Goal: Information Seeking & Learning: Learn about a topic

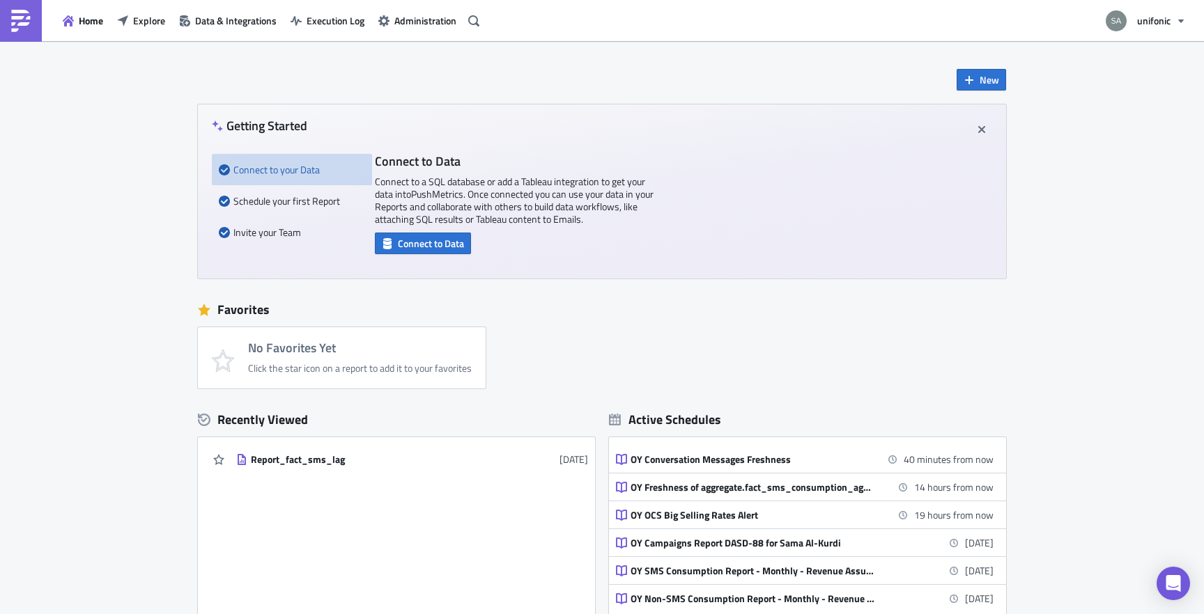
click at [89, 31] on div "Home Explore Data & Integrations Execution Log Administration" at bounding box center [242, 20] width 484 height 41
click at [93, 24] on span "Home" at bounding box center [91, 20] width 24 height 15
click at [99, 24] on span "Home" at bounding box center [91, 20] width 24 height 15
click at [141, 23] on span "Explore" at bounding box center [149, 20] width 32 height 15
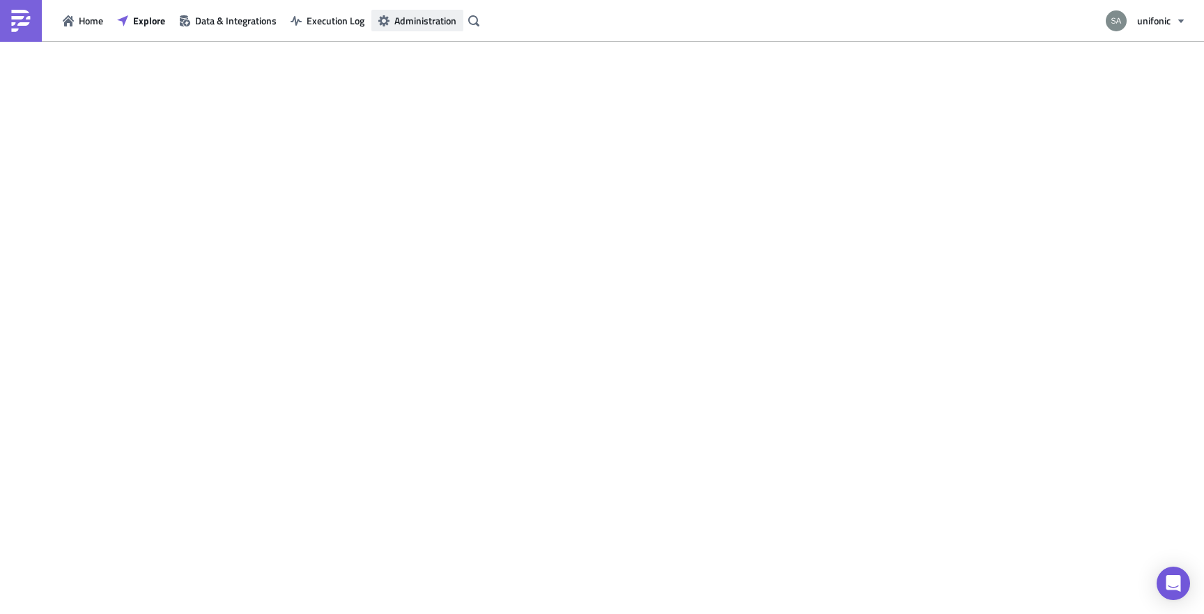
click at [417, 25] on span "Administration" at bounding box center [425, 20] width 62 height 15
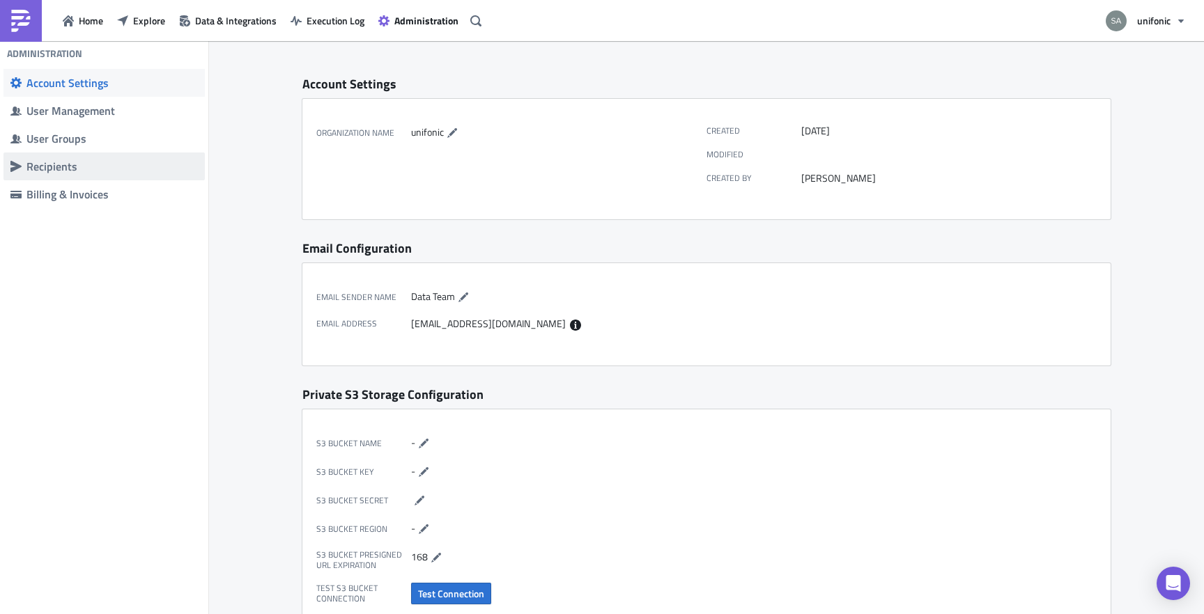
click at [79, 174] on span "Recipients" at bounding box center [103, 167] width 201 height 28
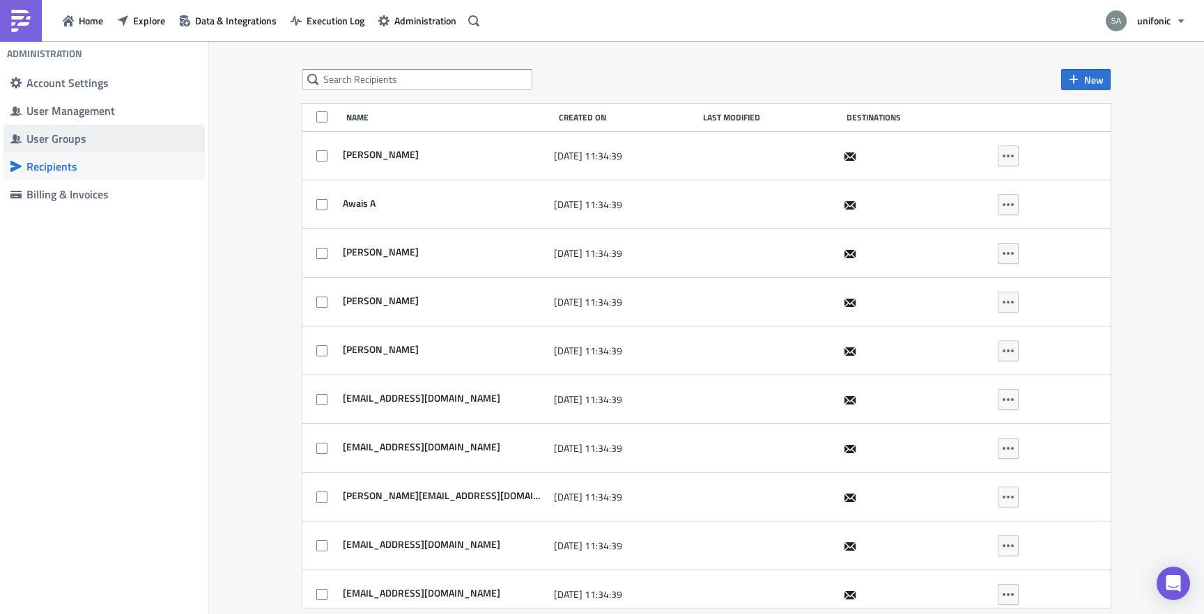
click at [90, 141] on div "User Groups" at bounding box center [111, 139] width 171 height 14
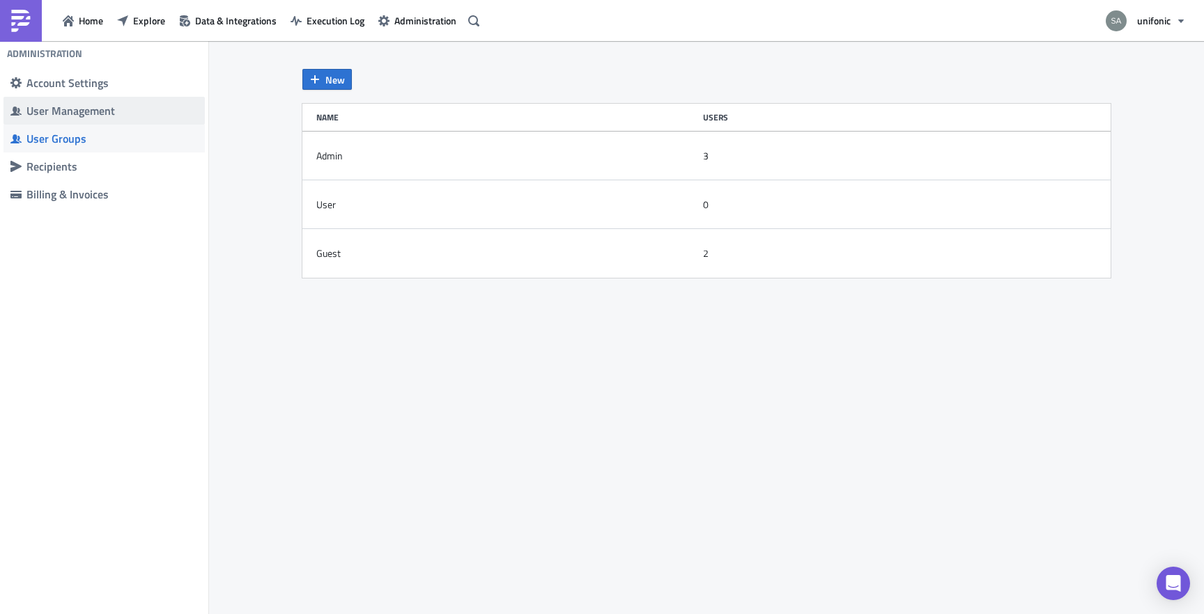
click at [97, 109] on div "User Management" at bounding box center [111, 111] width 171 height 14
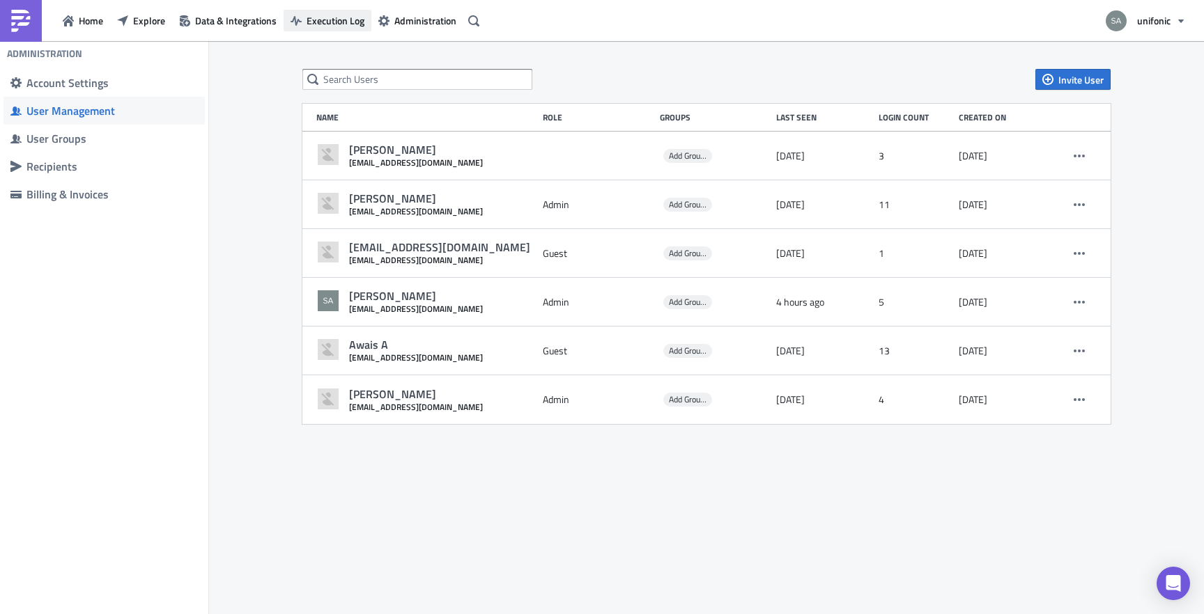
click at [323, 24] on span "Execution Log" at bounding box center [336, 20] width 58 height 15
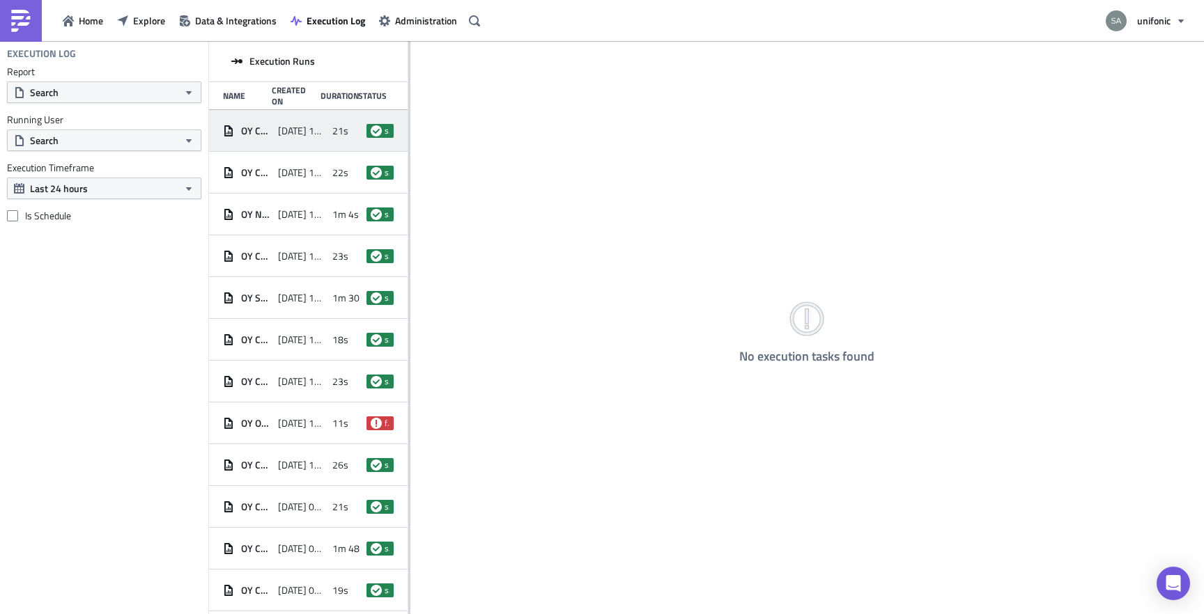
click at [286, 131] on span "[DATE] 15:16" at bounding box center [302, 131] width 48 height 13
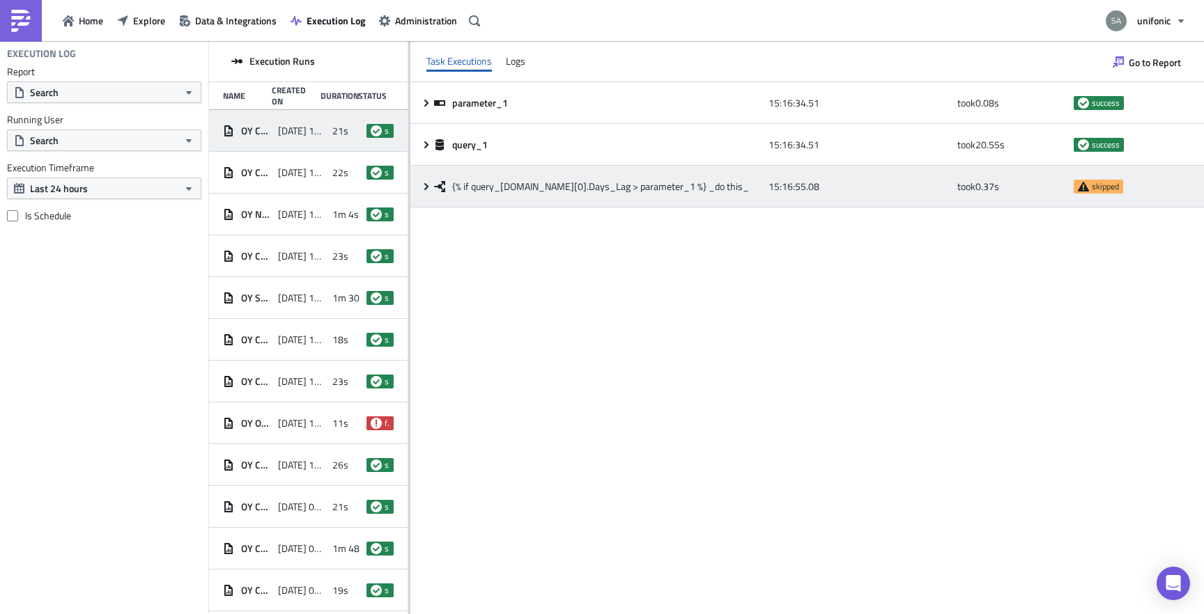
click at [422, 188] on icon at bounding box center [426, 186] width 11 height 11
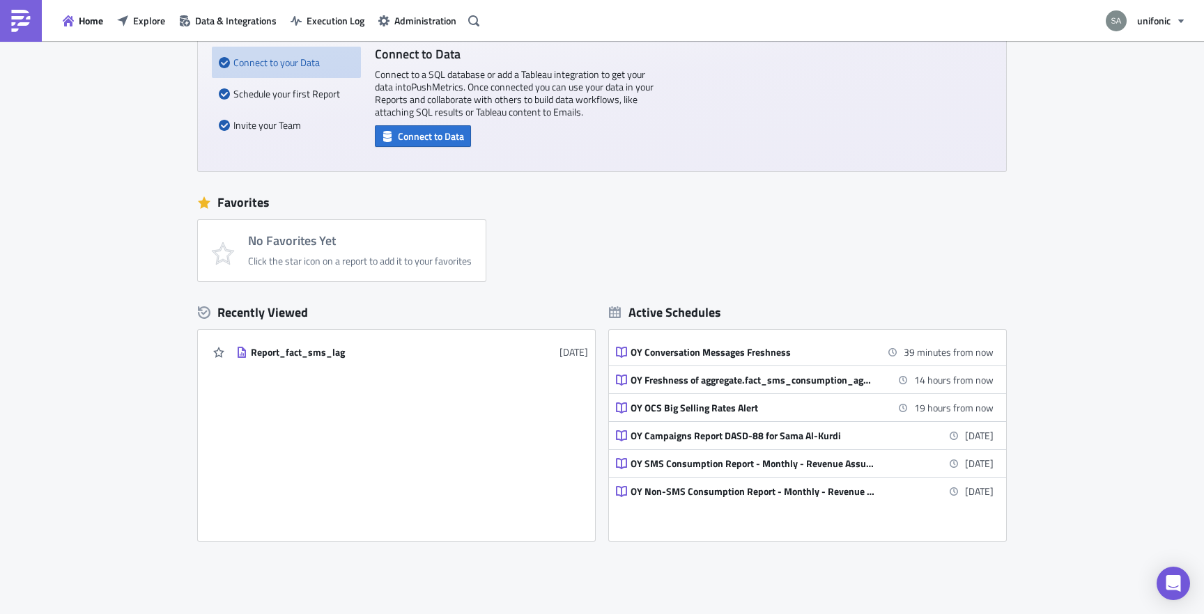
scroll to position [171, 0]
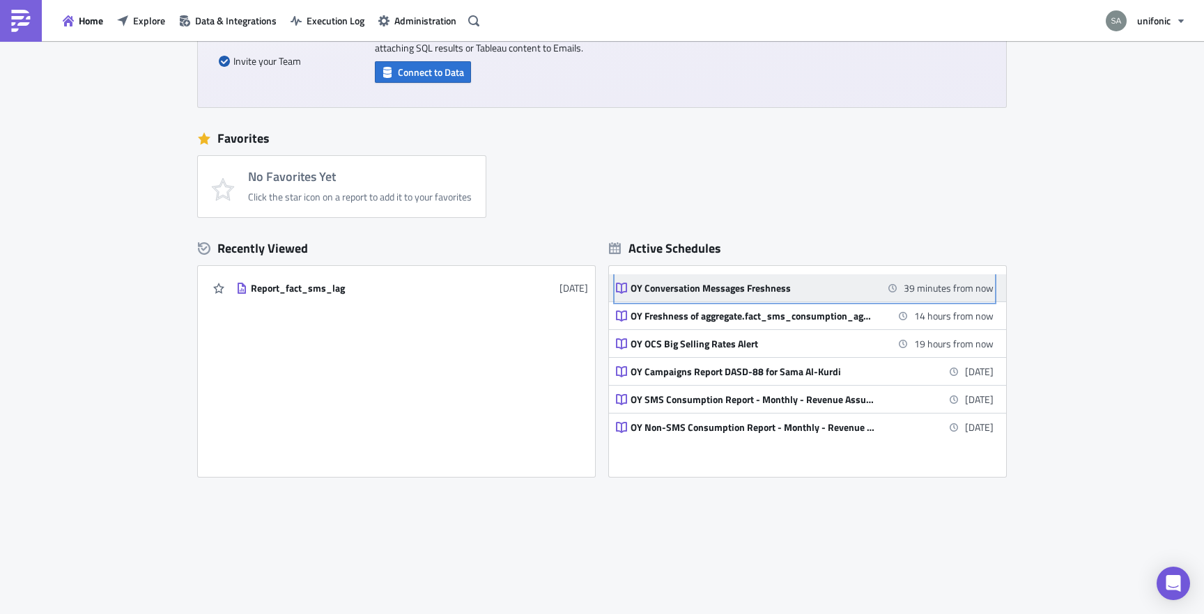
click at [679, 286] on div "OY Conversation Messages Freshness" at bounding box center [753, 288] width 244 height 13
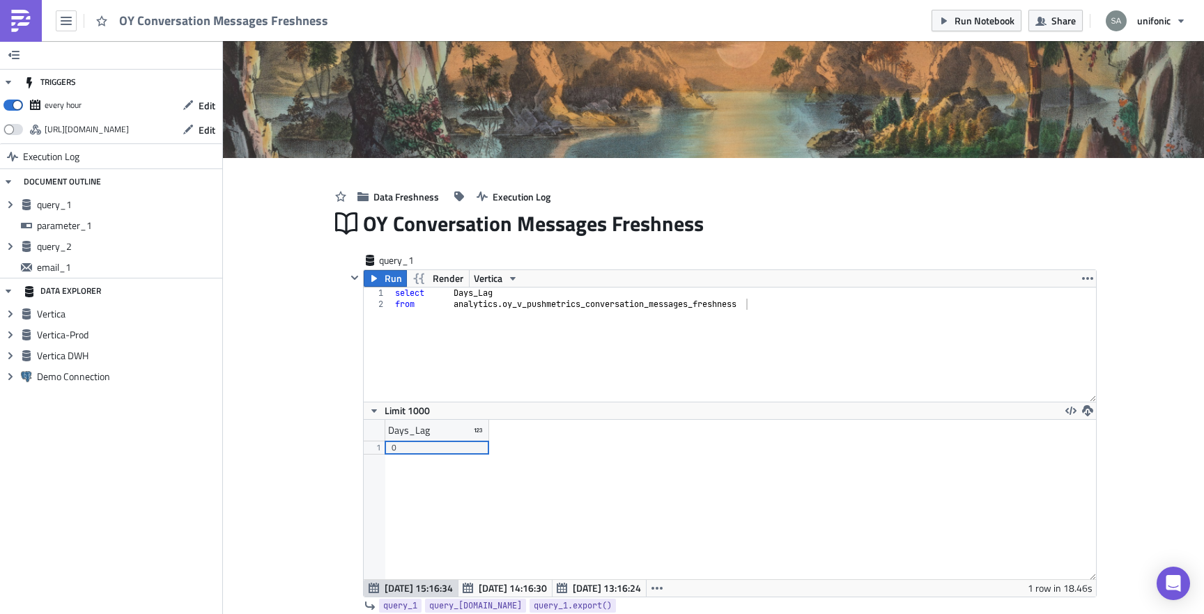
scroll to position [70, 0]
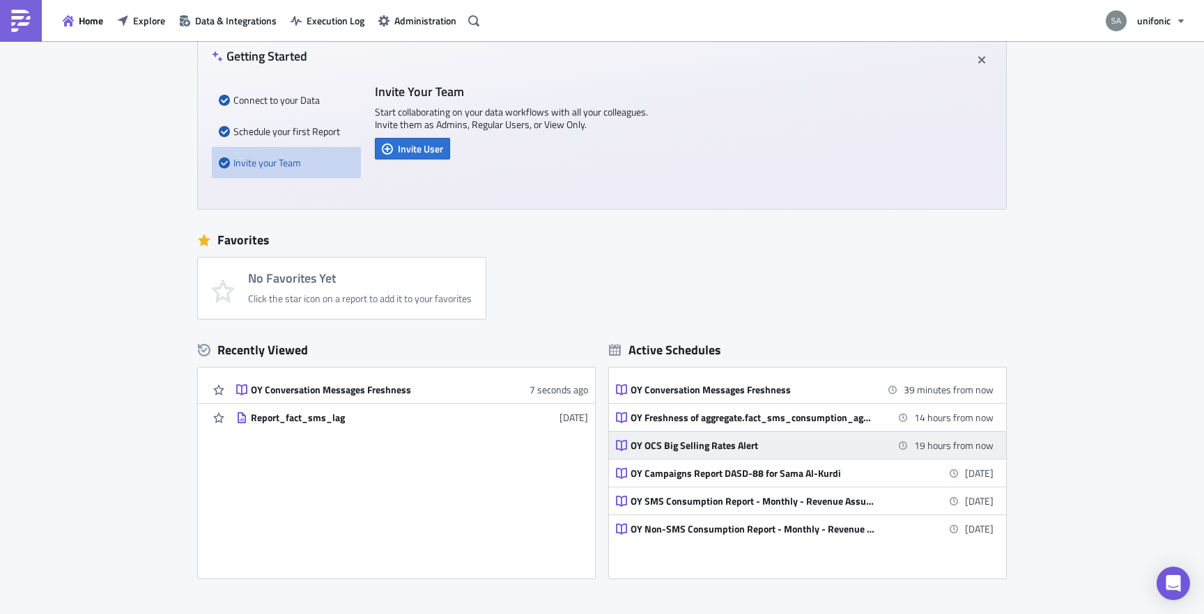
click at [668, 449] on div "OY OCS Big Selling Rates Alert" at bounding box center [753, 446] width 244 height 13
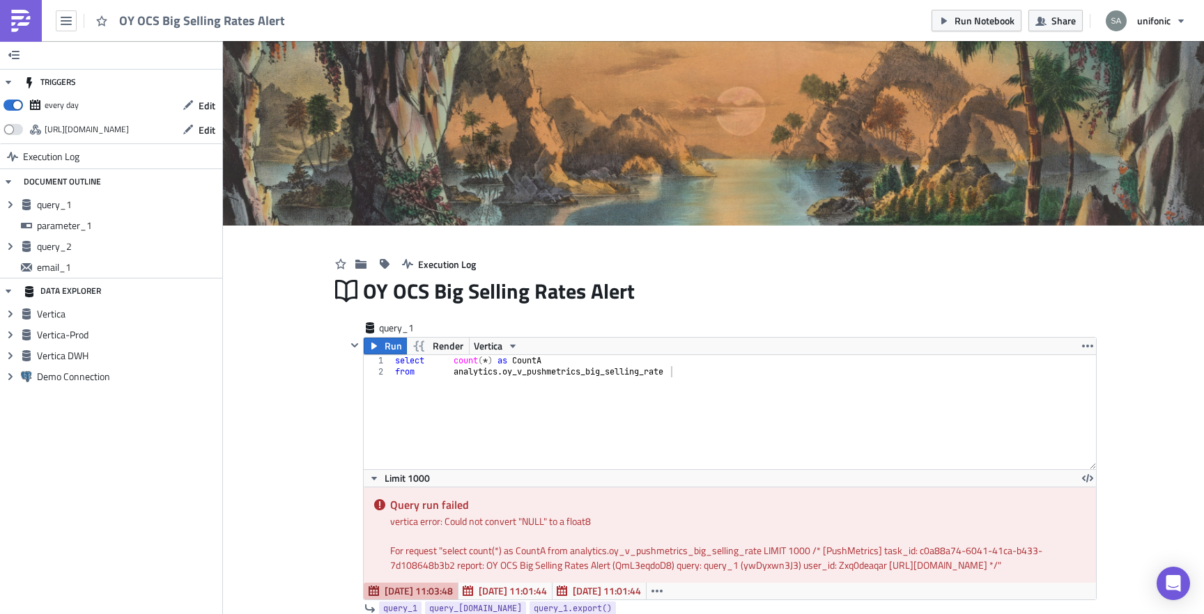
scroll to position [160, 748]
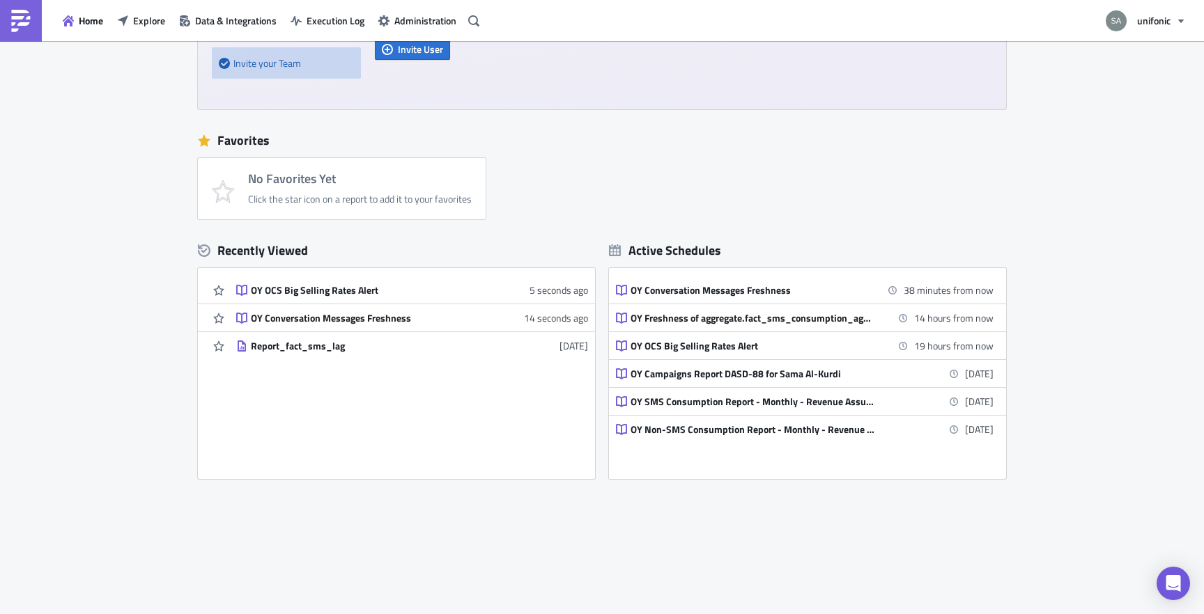
scroll to position [171, 0]
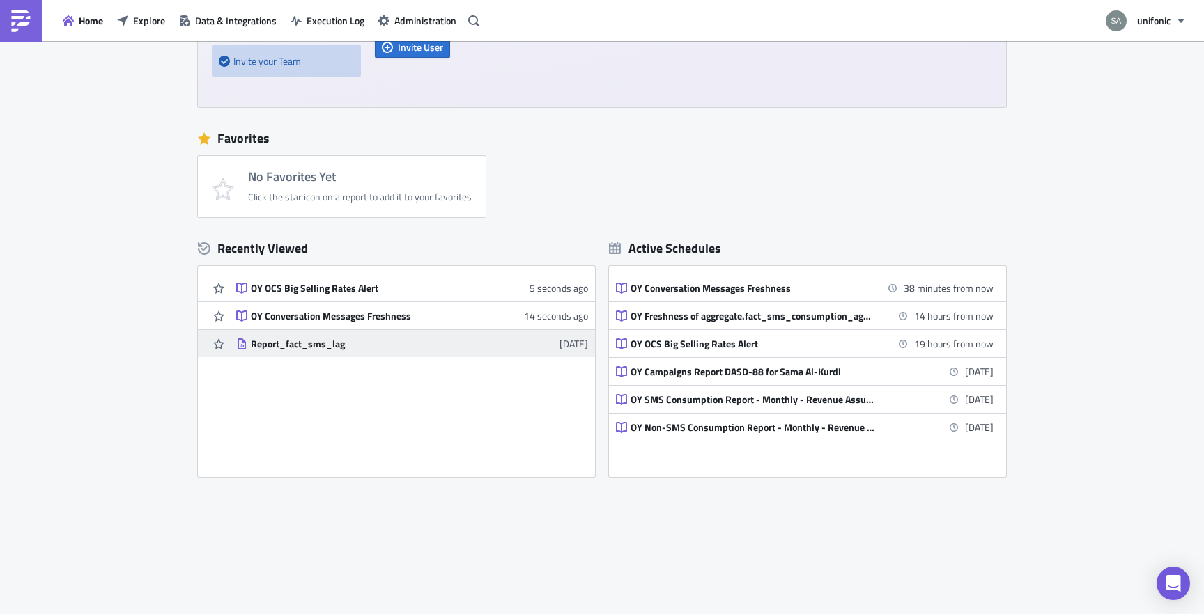
click at [335, 339] on div "Report_fact_sms_lag" at bounding box center [373, 344] width 244 height 13
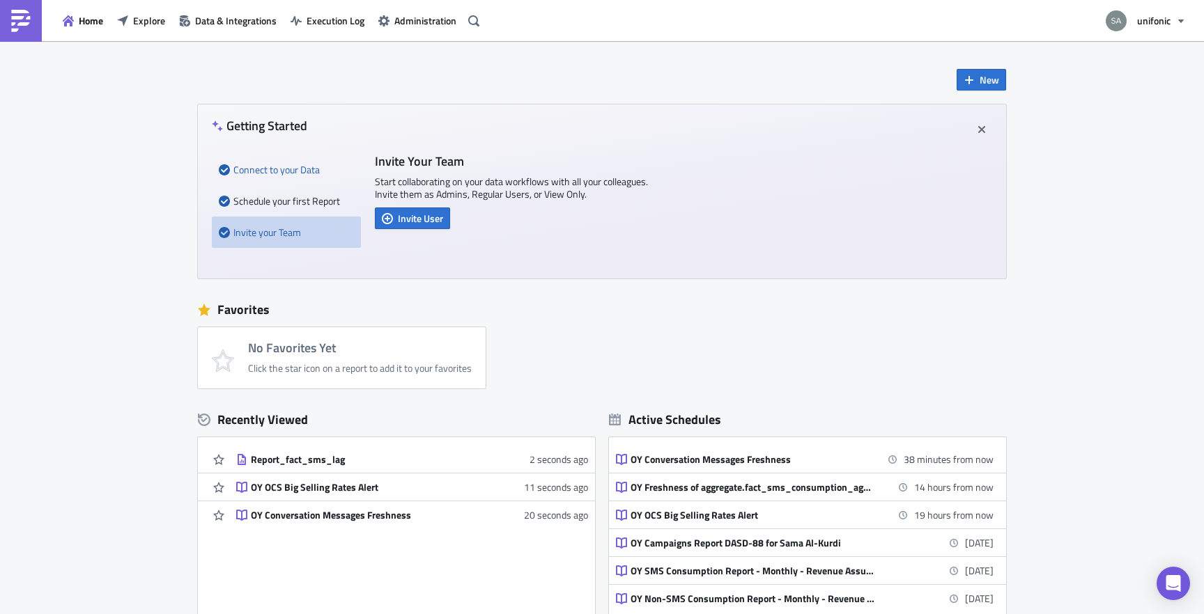
click at [311, 172] on div "Connect to your Data" at bounding box center [286, 169] width 135 height 31
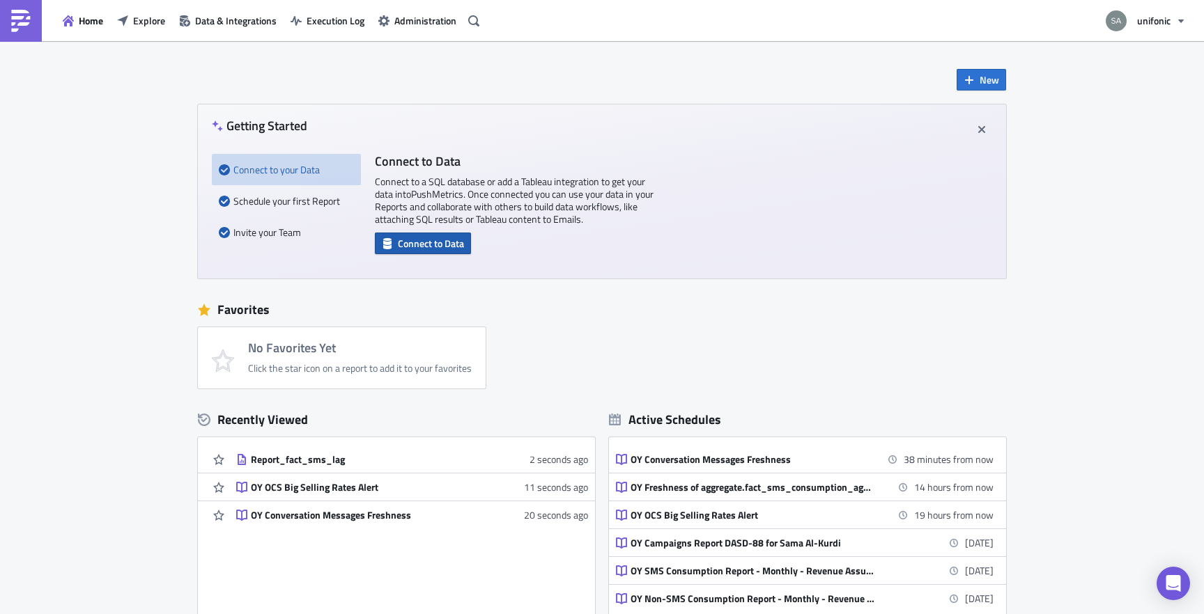
click at [431, 248] on span "Connect to Data" at bounding box center [431, 243] width 66 height 15
click at [94, 24] on span "Home" at bounding box center [91, 20] width 24 height 15
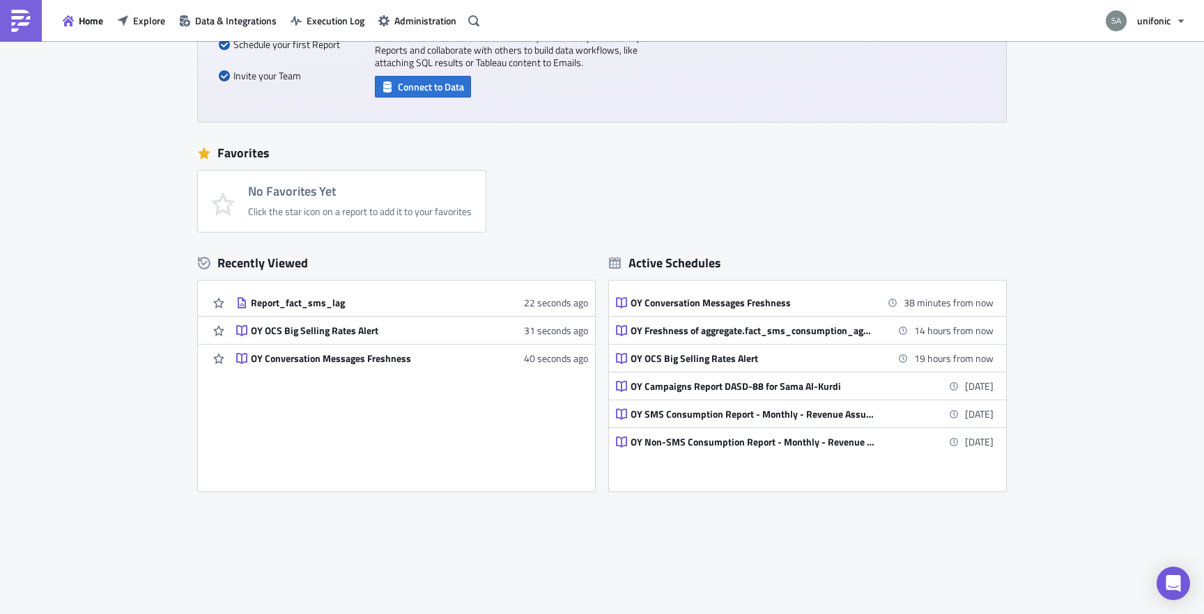
scroll to position [148, 0]
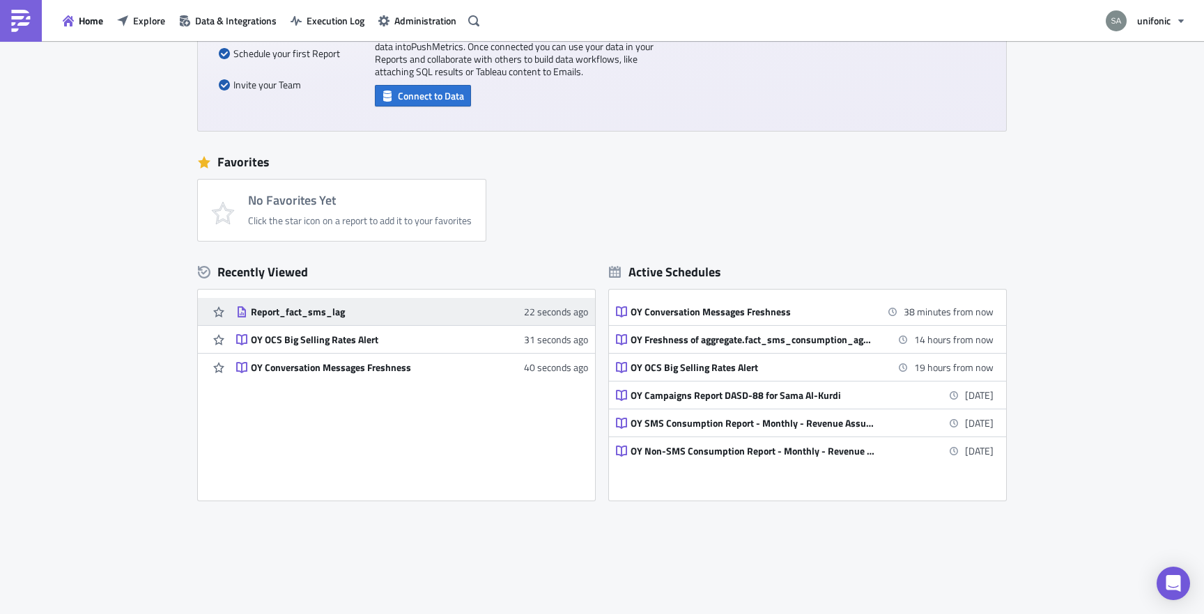
click at [279, 320] on link "Report_fact_sms_lag 22 seconds ago" at bounding box center [412, 311] width 352 height 27
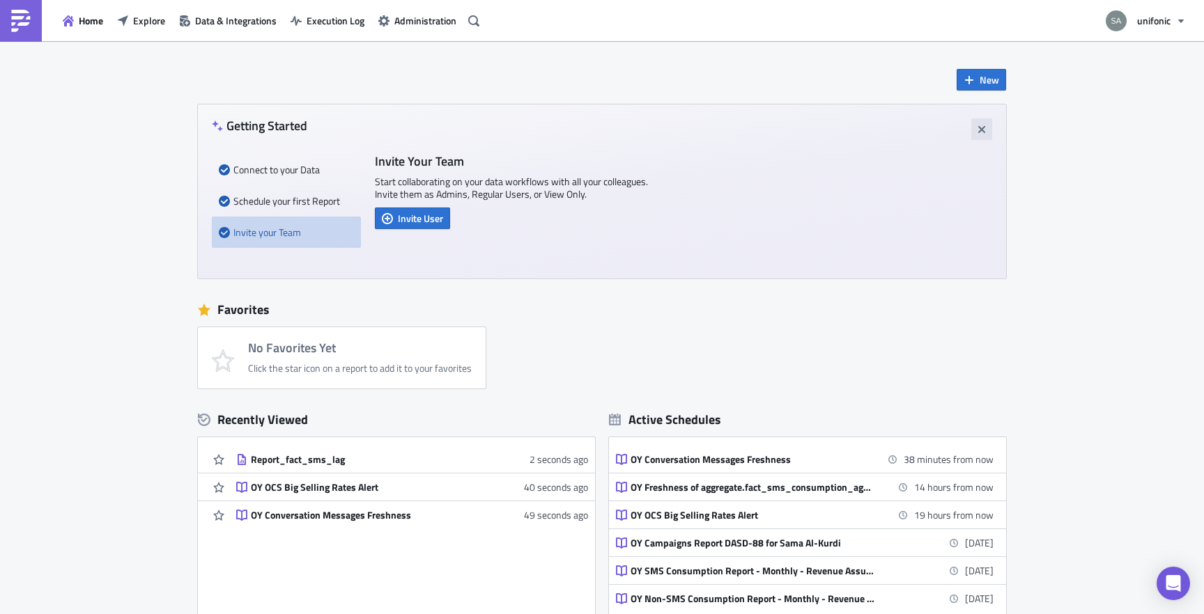
click at [980, 133] on icon "button" at bounding box center [981, 129] width 11 height 11
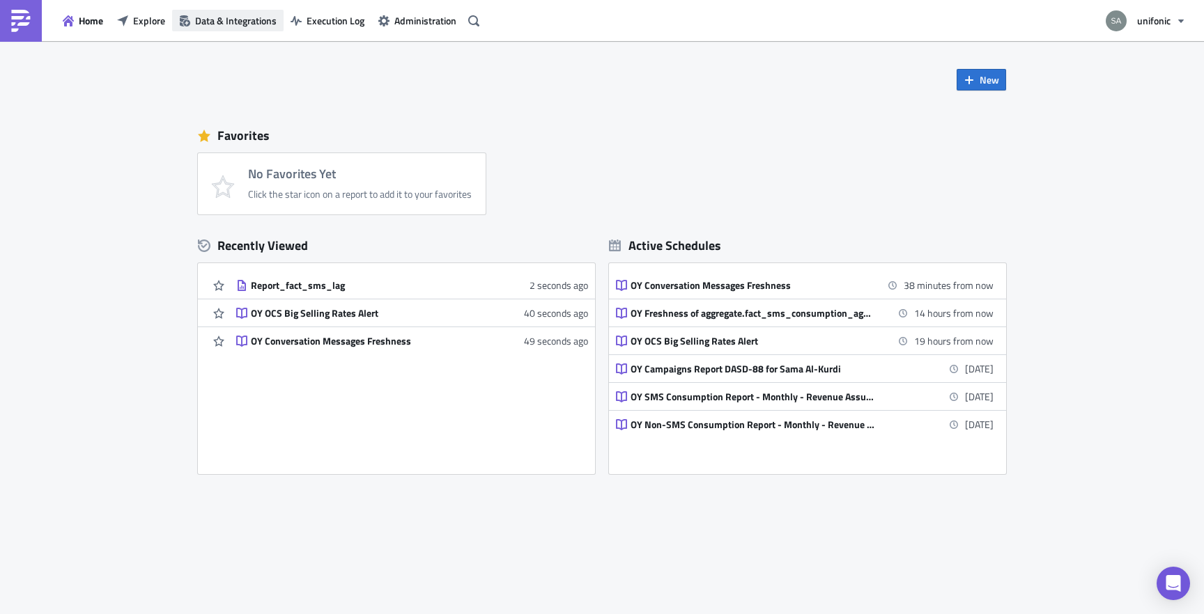
click at [240, 21] on span "Data & Integrations" at bounding box center [236, 20] width 82 height 15
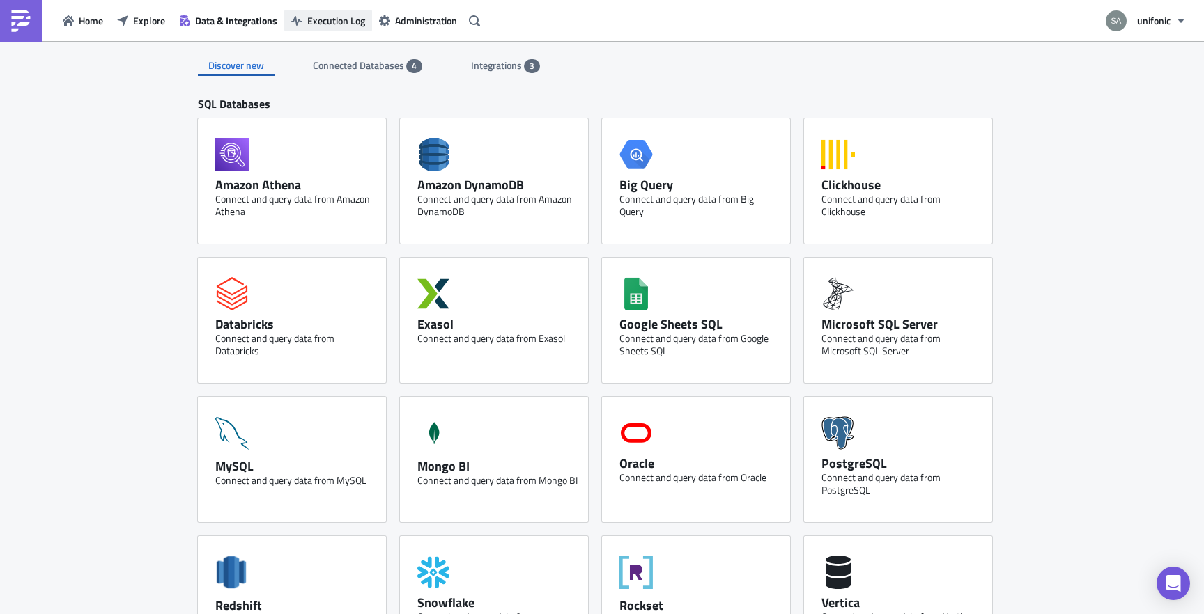
click at [346, 23] on span "Execution Log" at bounding box center [336, 20] width 58 height 15
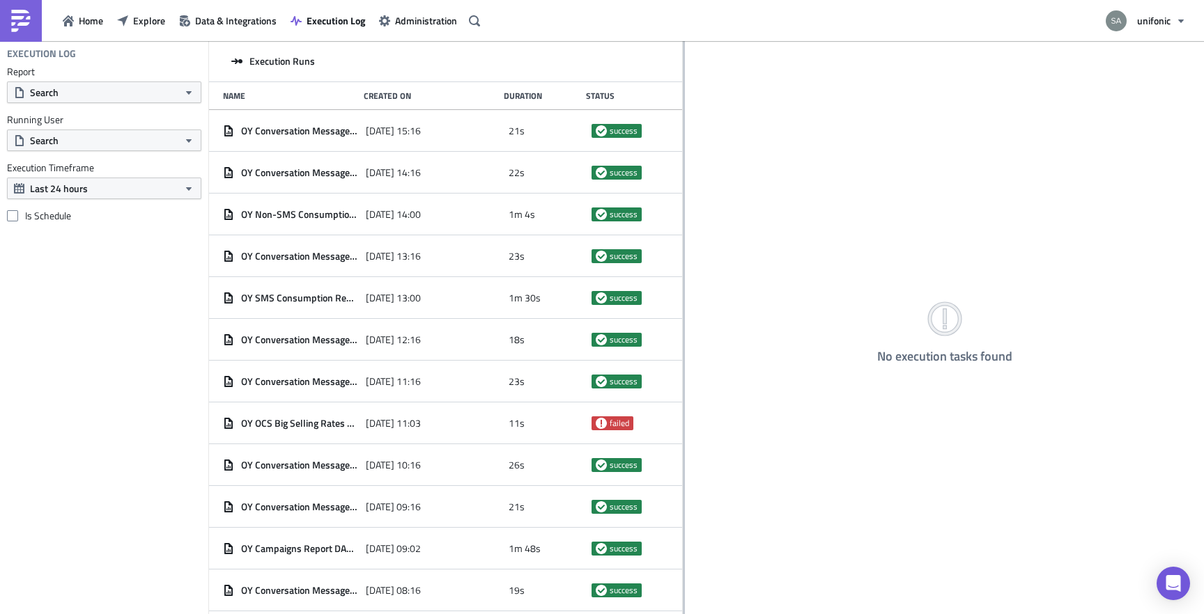
drag, startPoint x: 409, startPoint y: 245, endPoint x: 683, endPoint y: 251, distance: 274.6
click at [683, 251] on div at bounding box center [684, 328] width 2 height 575
click at [119, 143] on button "Search" at bounding box center [104, 141] width 194 height 22
click at [105, 277] on div "Execution Log Report Search Running User Search Execution Timeframe Last 24 hou…" at bounding box center [104, 327] width 208 height 573
click at [122, 190] on button "Last 24 hours" at bounding box center [104, 189] width 194 height 22
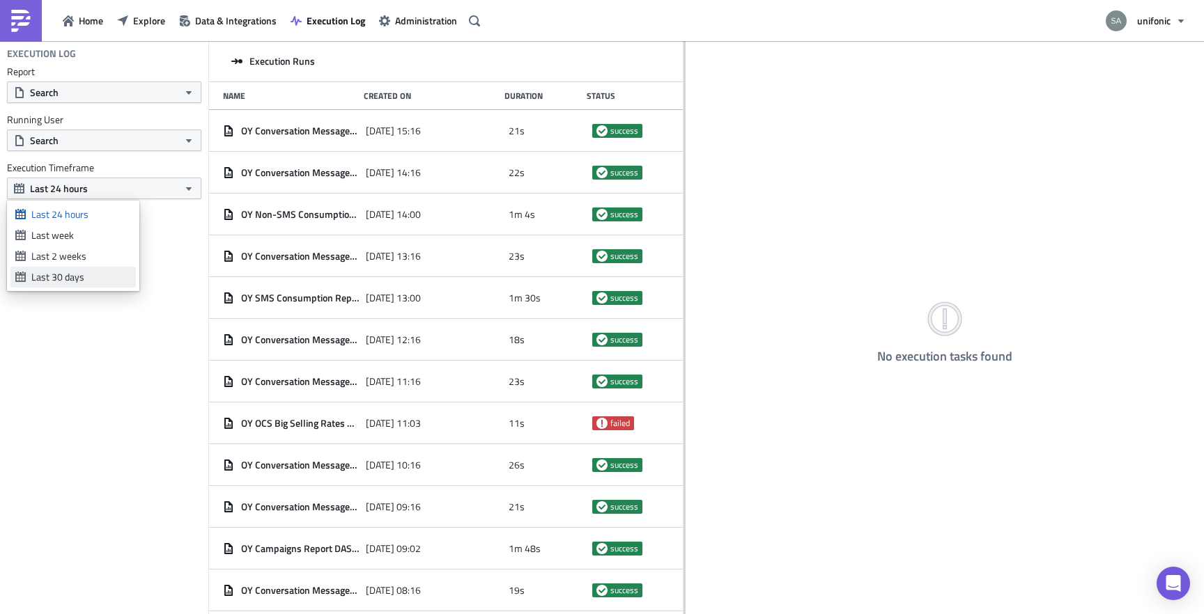
click at [81, 270] on div "Last 30 days" at bounding box center [81, 277] width 100 height 14
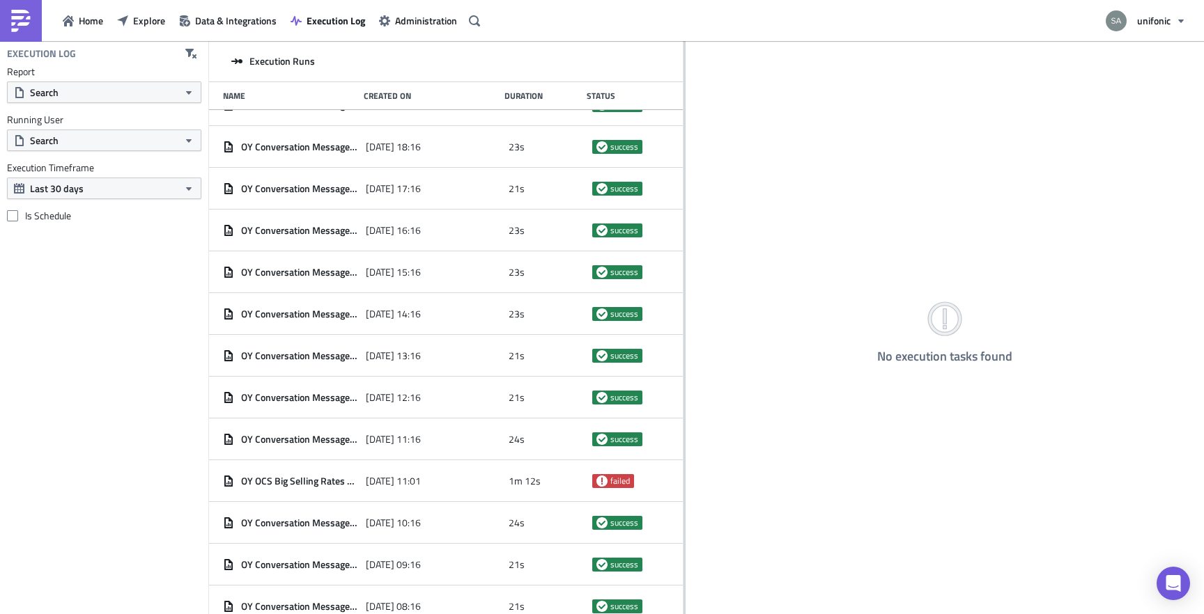
scroll to position [1094, 0]
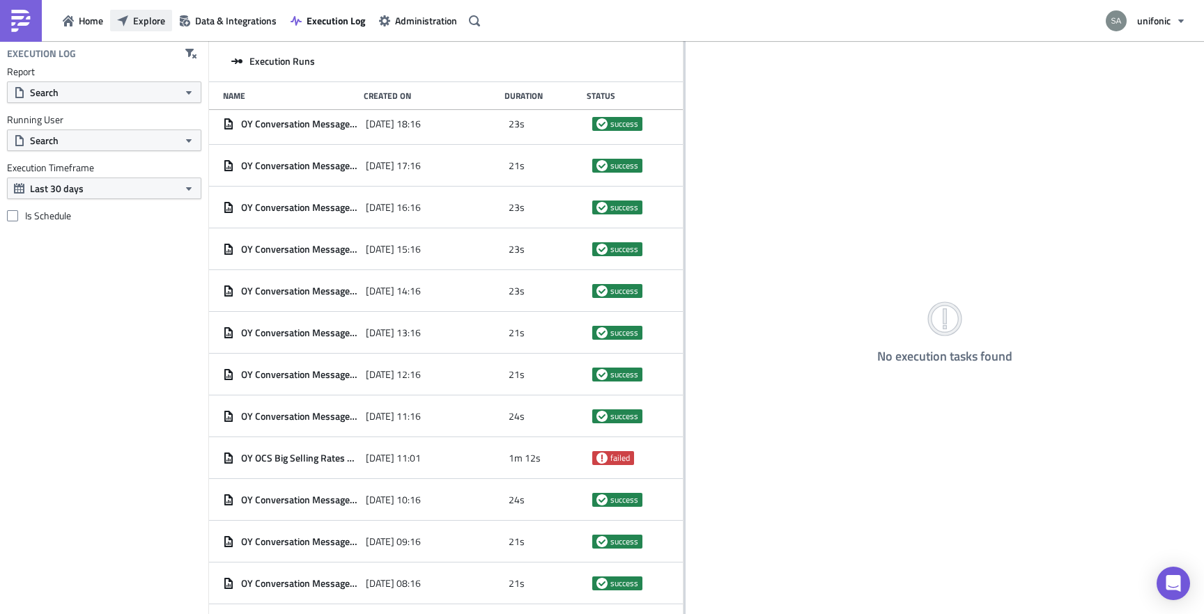
click at [145, 22] on span "Explore" at bounding box center [149, 20] width 32 height 15
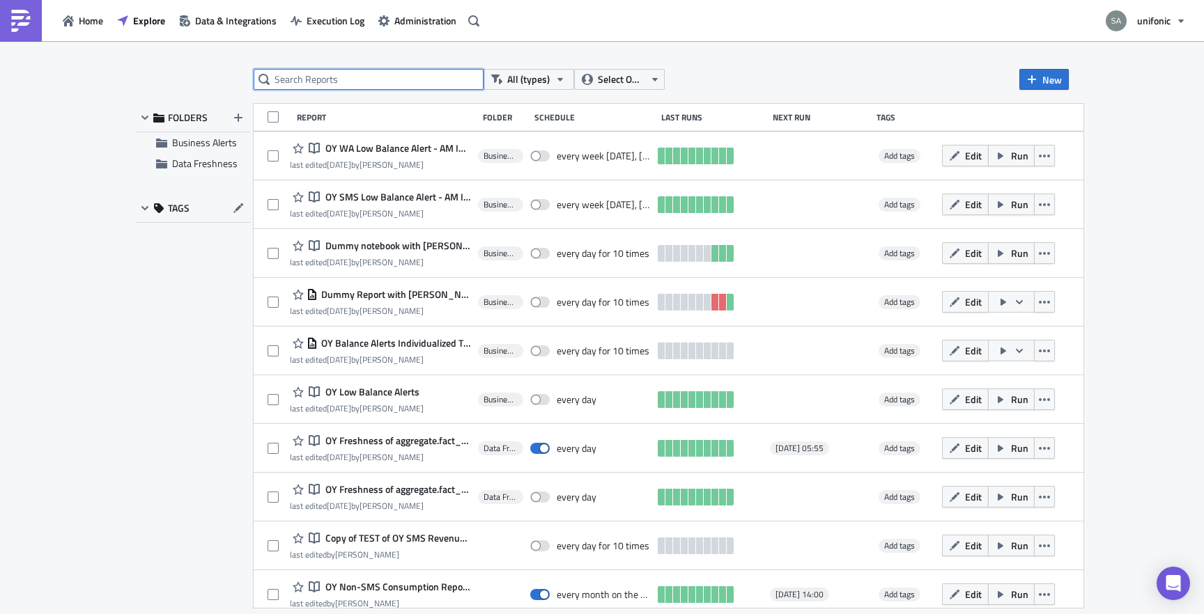
click at [344, 82] on input "text" at bounding box center [369, 79] width 230 height 21
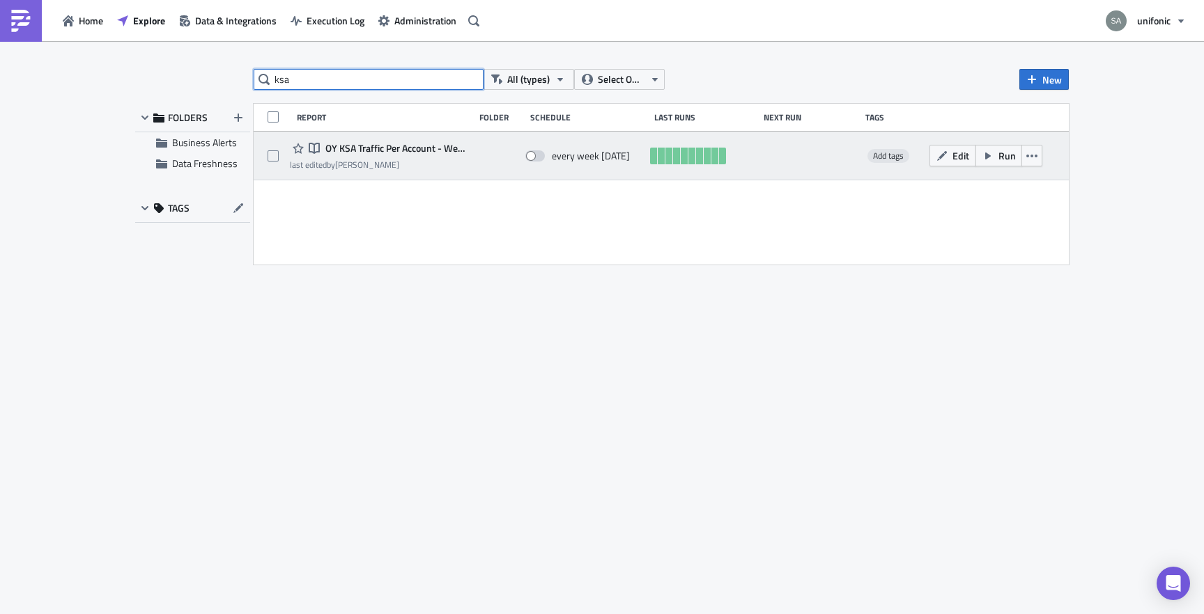
type input "ksa"
click at [387, 152] on span "OY KSA Traffic Per Account - Weekly Export (Mon-Sun)" at bounding box center [394, 148] width 145 height 13
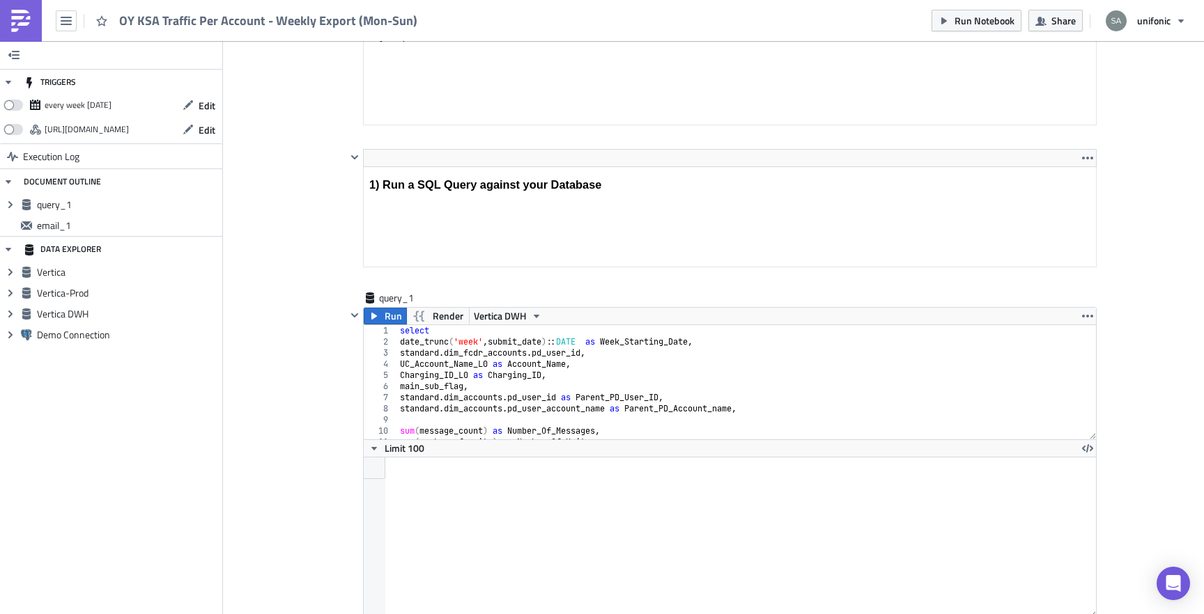
scroll to position [345, 0]
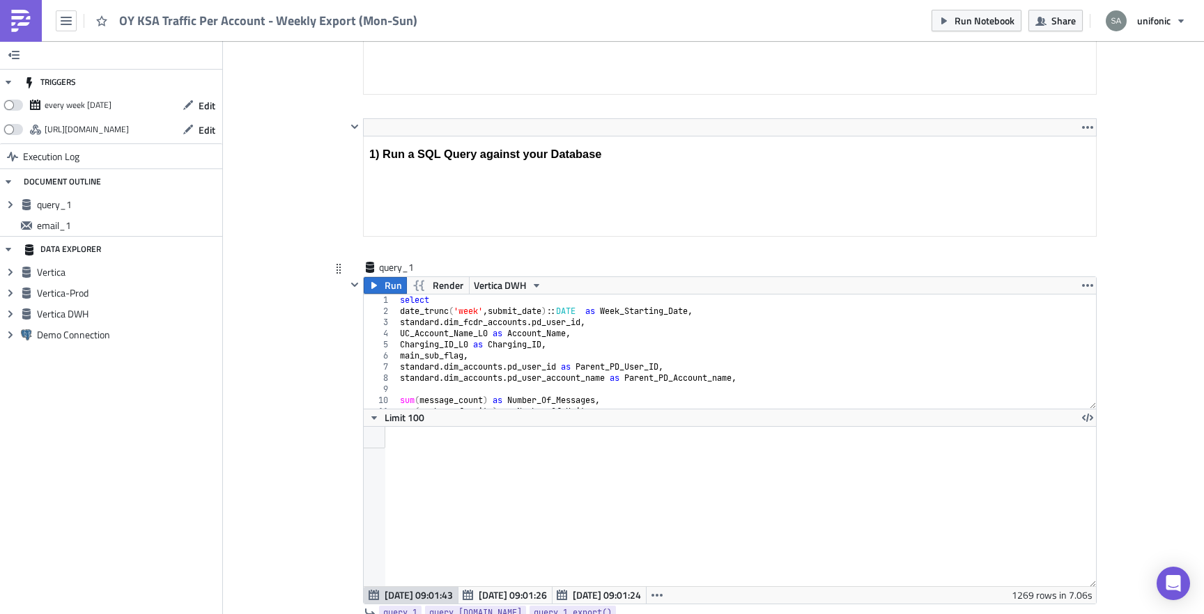
type textarea "standard.dim_fcdr_accounts.pd_user_id,"
click at [517, 321] on div "select date_trunc ( 'week' , submit_date ) :: DATE as Week_Starting_Date , stan…" at bounding box center [748, 363] width 703 height 137
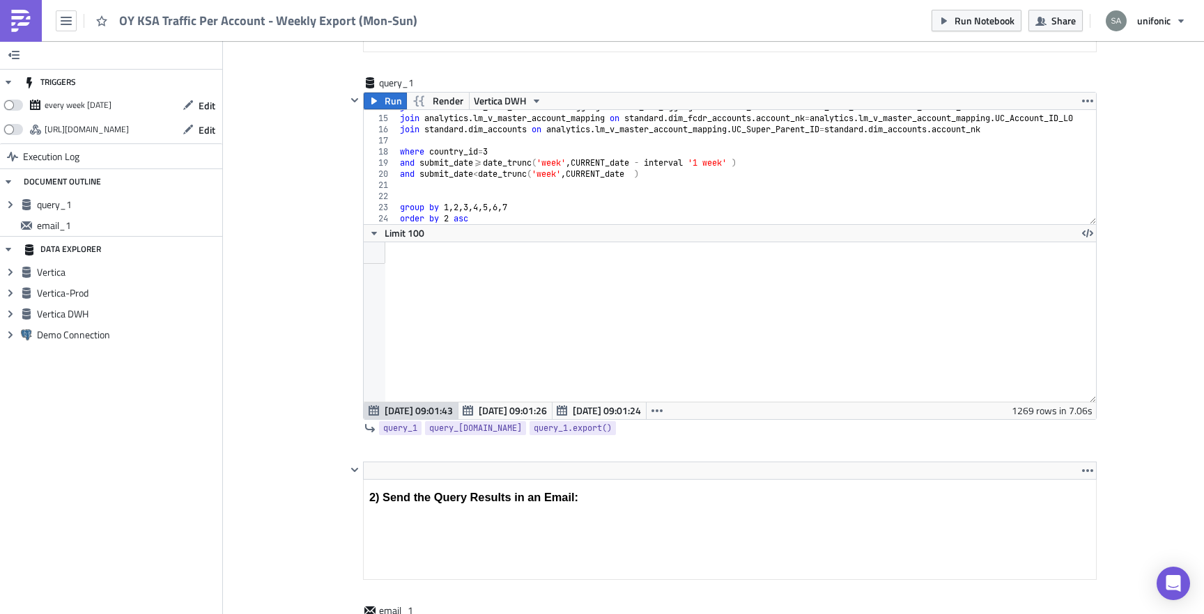
scroll to position [493, 0]
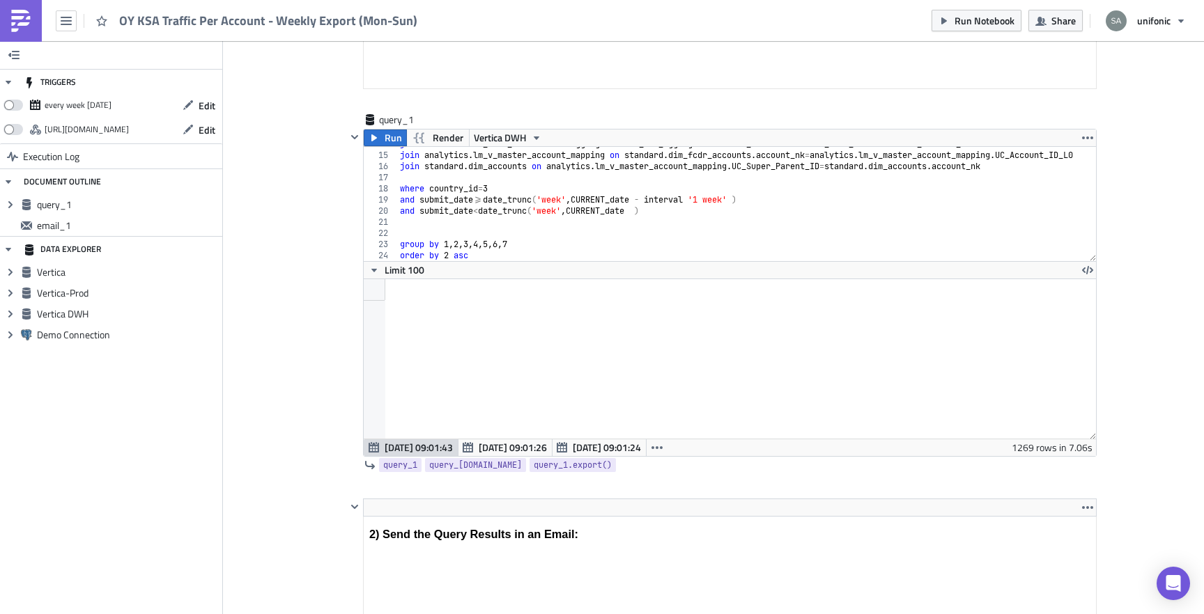
click at [54, 83] on div "TRIGGERS" at bounding box center [50, 82] width 52 height 25
click at [5, 82] on icon "button" at bounding box center [8, 82] width 11 height 11
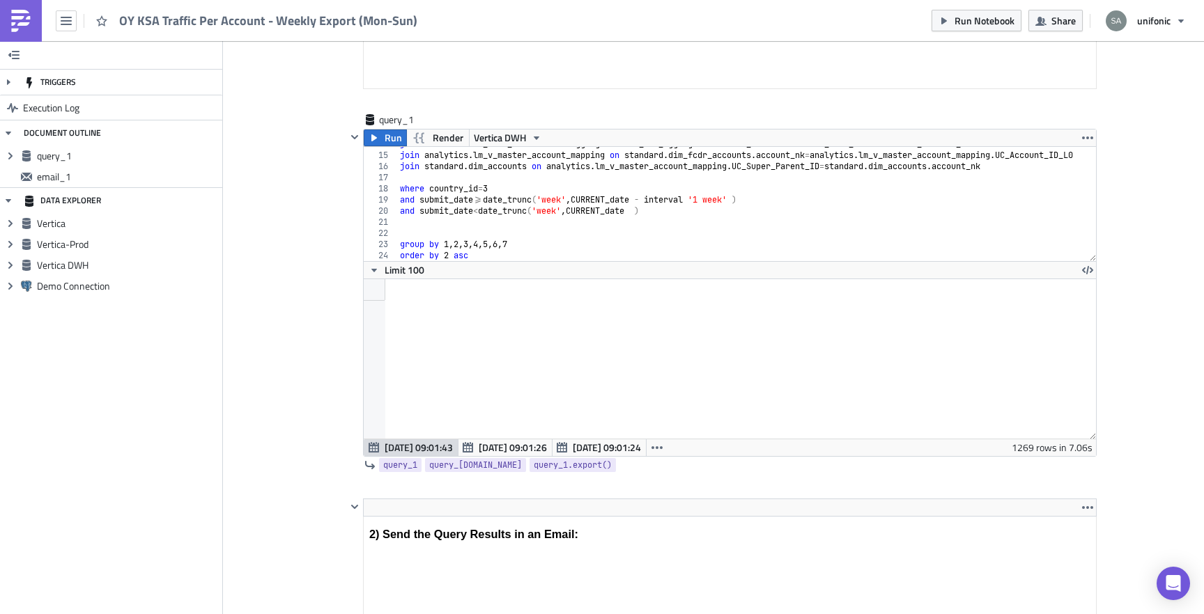
click at [60, 84] on div "TRIGGERS" at bounding box center [50, 82] width 52 height 25
click at [10, 82] on icon "button" at bounding box center [8, 82] width 11 height 11
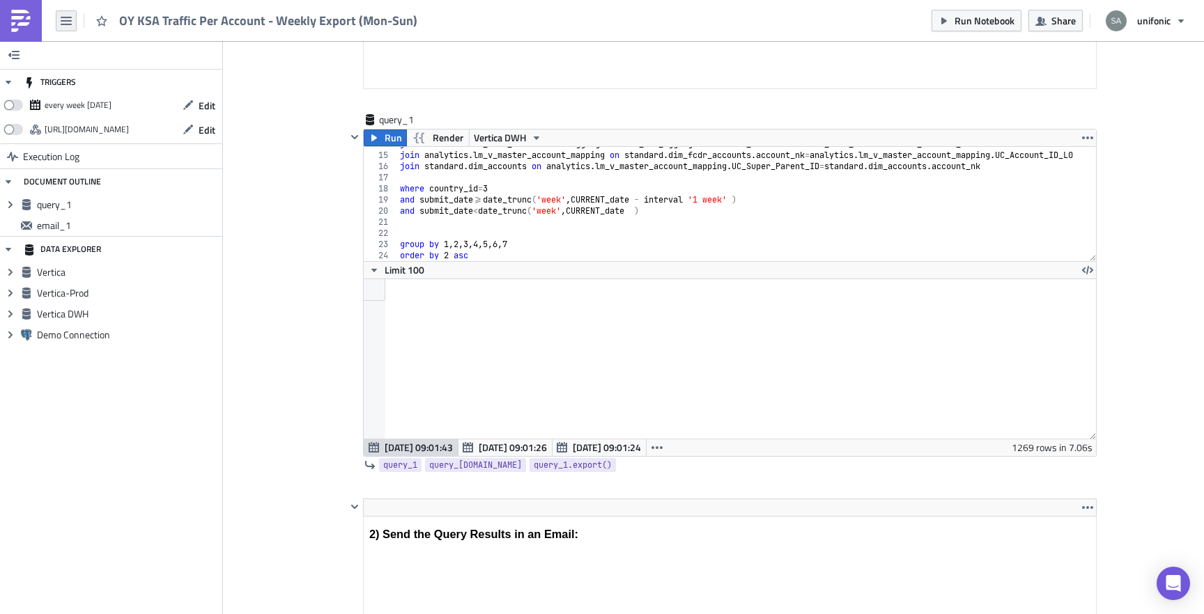
click at [59, 21] on button "button" at bounding box center [66, 20] width 21 height 21
